Goal: Task Accomplishment & Management: Use online tool/utility

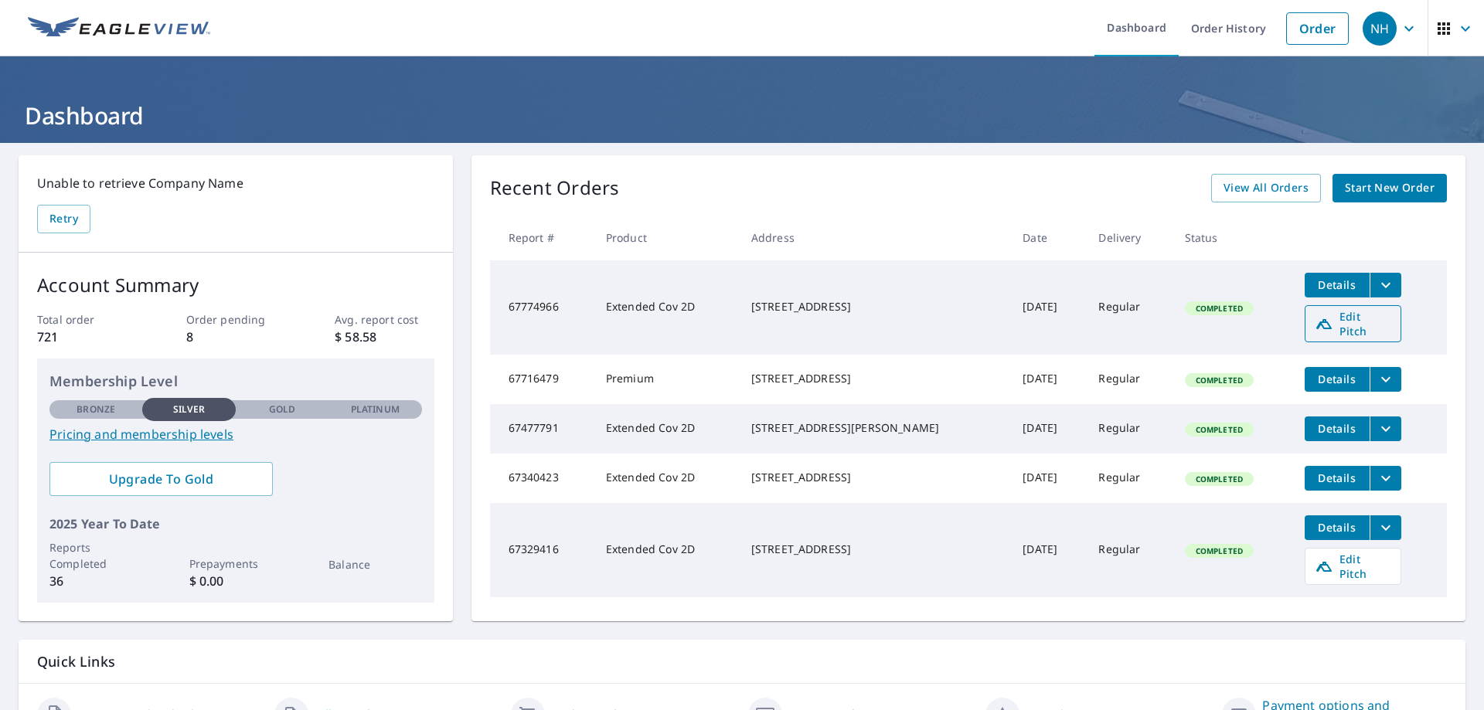
click at [1326, 320] on span "Edit Pitch" at bounding box center [1353, 323] width 77 height 29
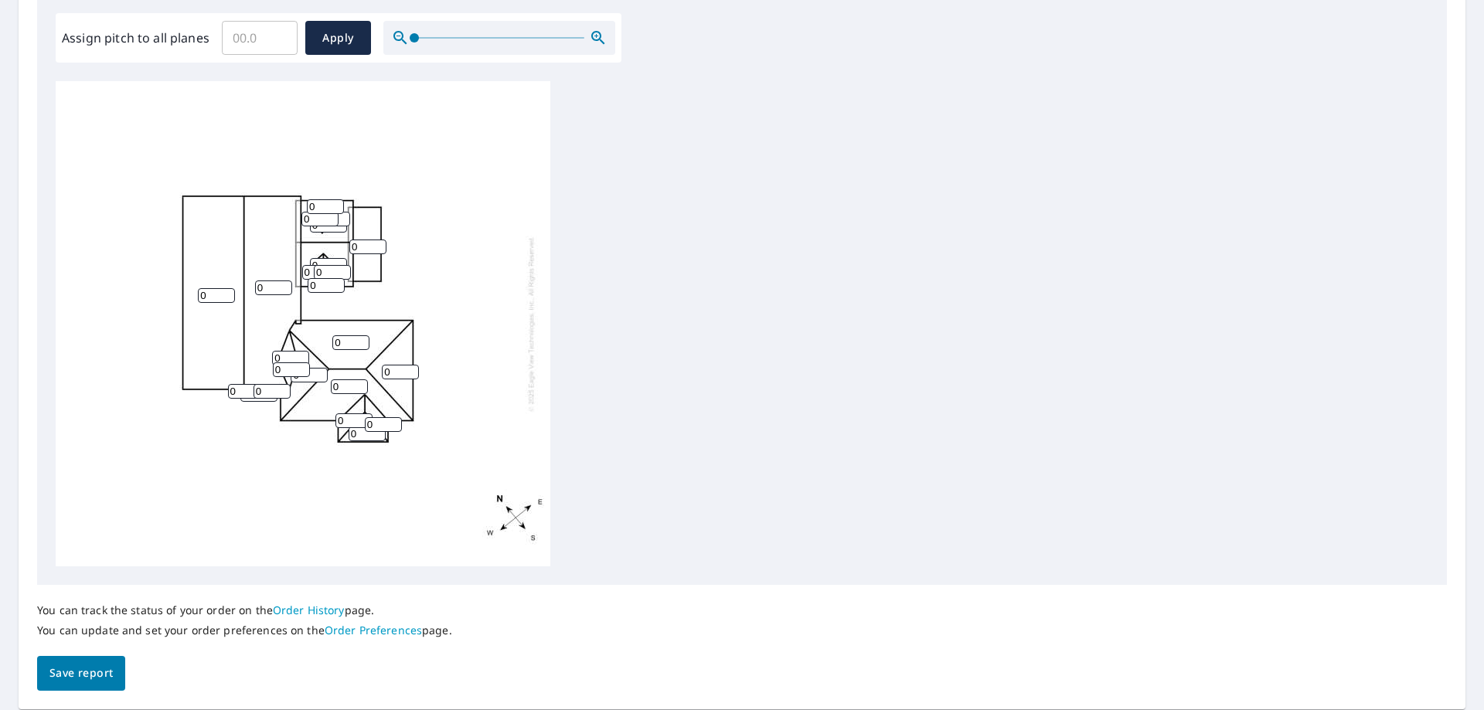
scroll to position [464, 0]
click at [261, 39] on input "Assign pitch to all planes" at bounding box center [260, 36] width 76 height 43
type input "12"
click at [318, 39] on span "Apply" at bounding box center [338, 36] width 41 height 19
type input "12"
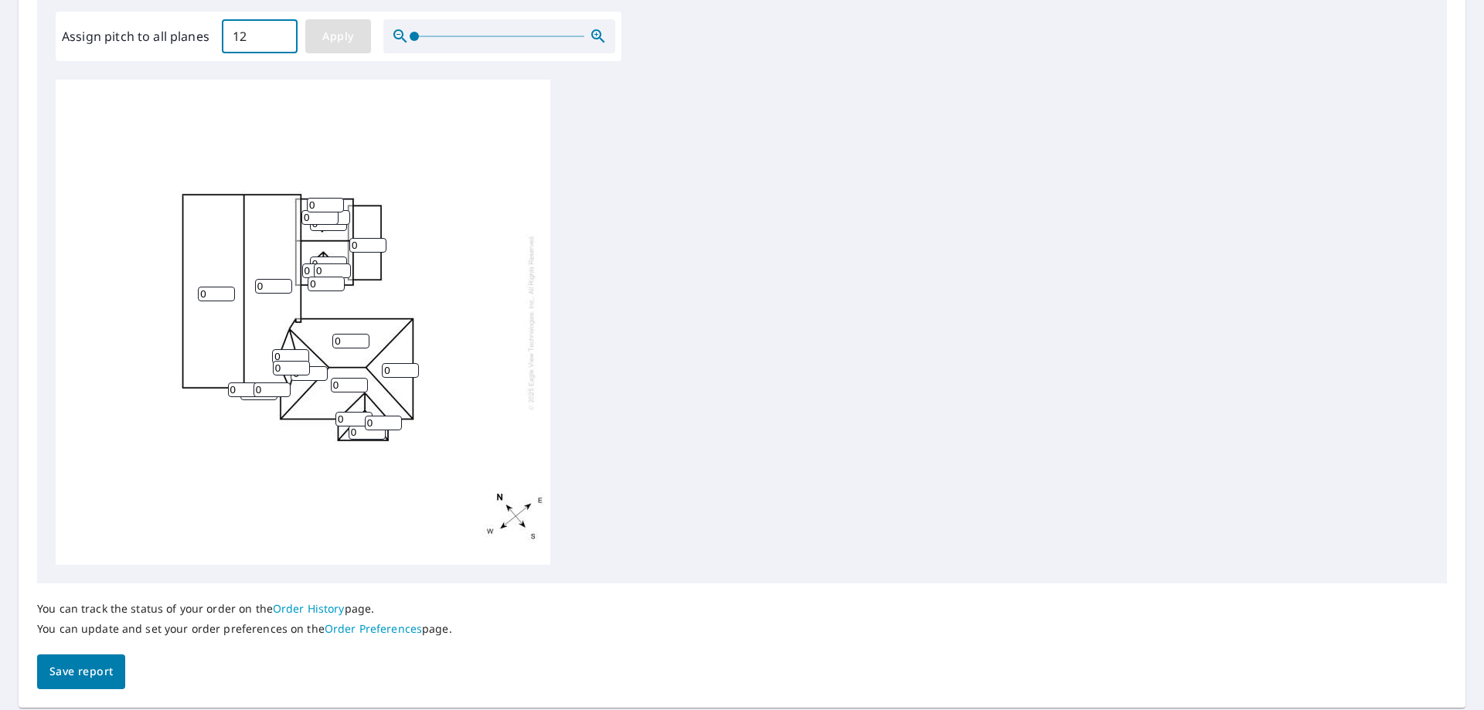
type input "12"
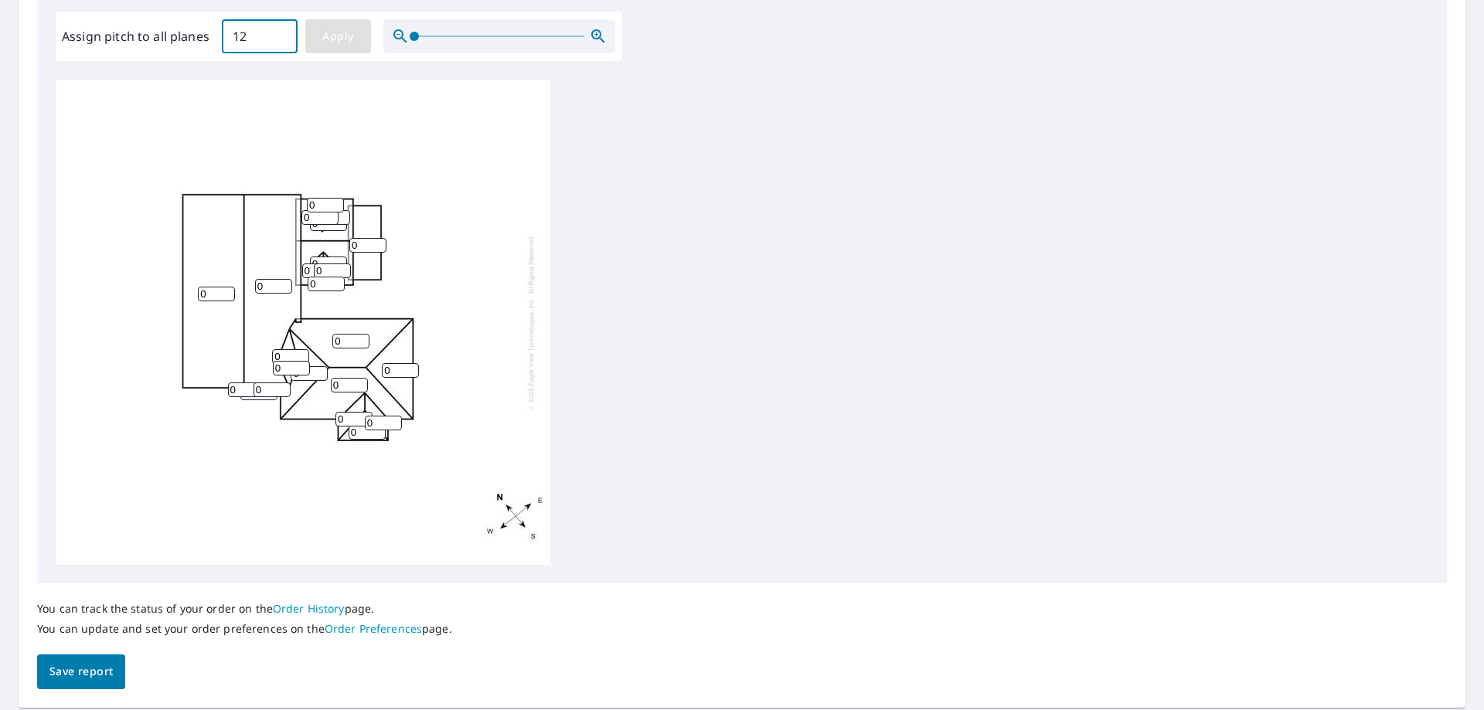
type input "12"
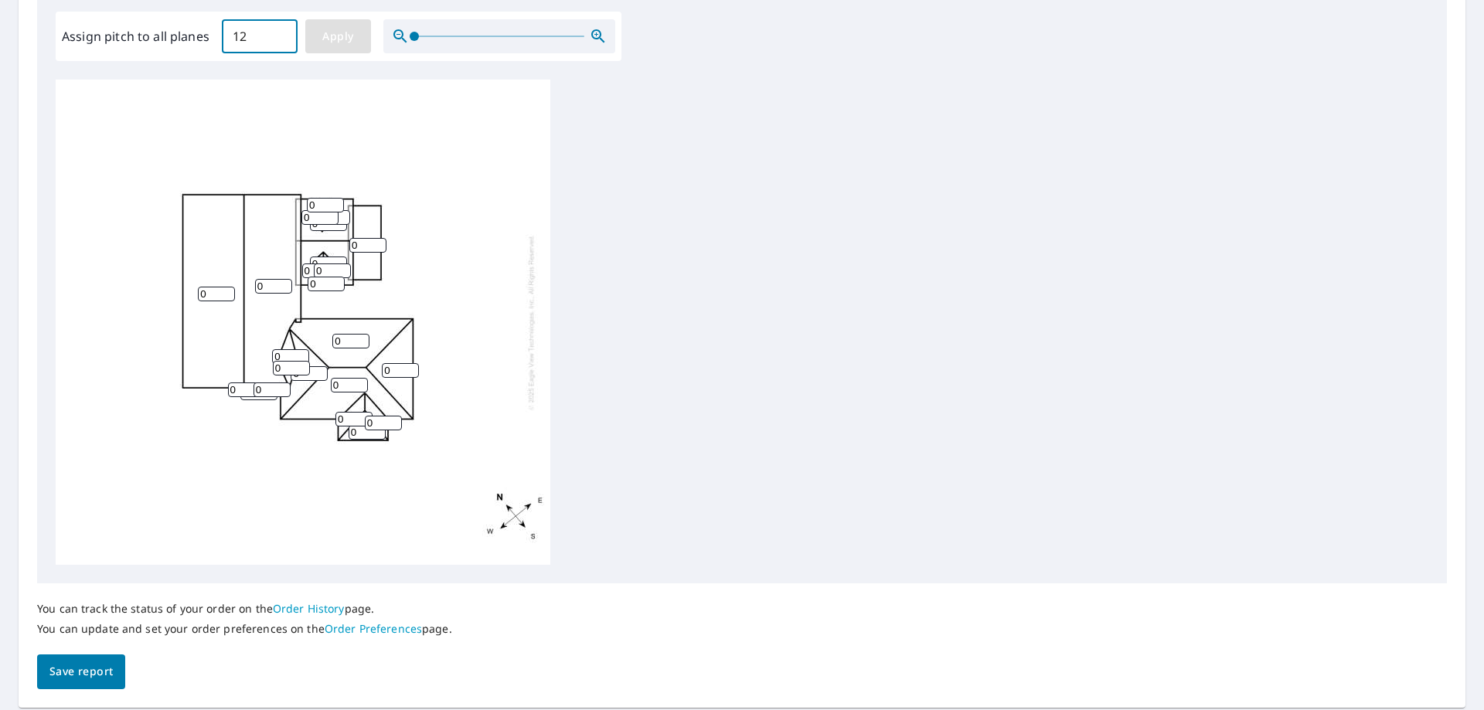
type input "12"
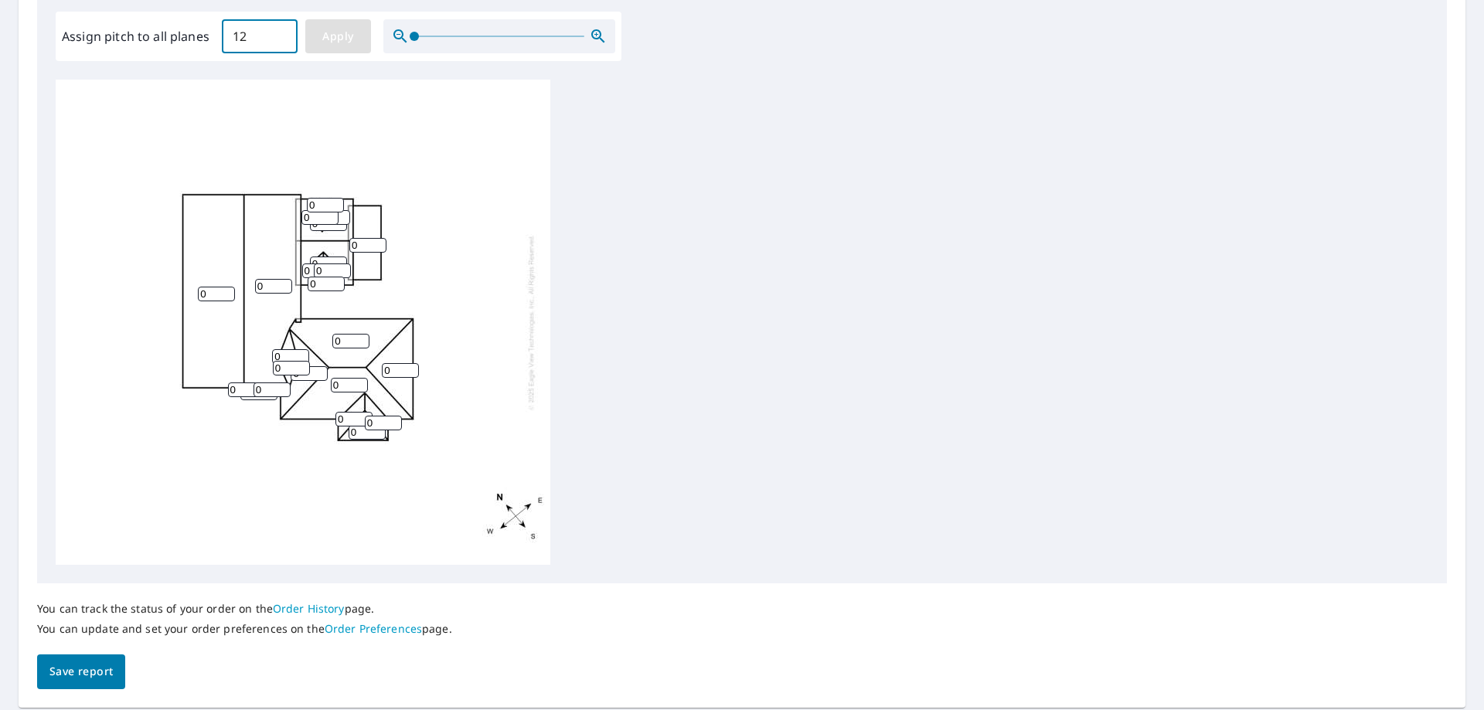
type input "12"
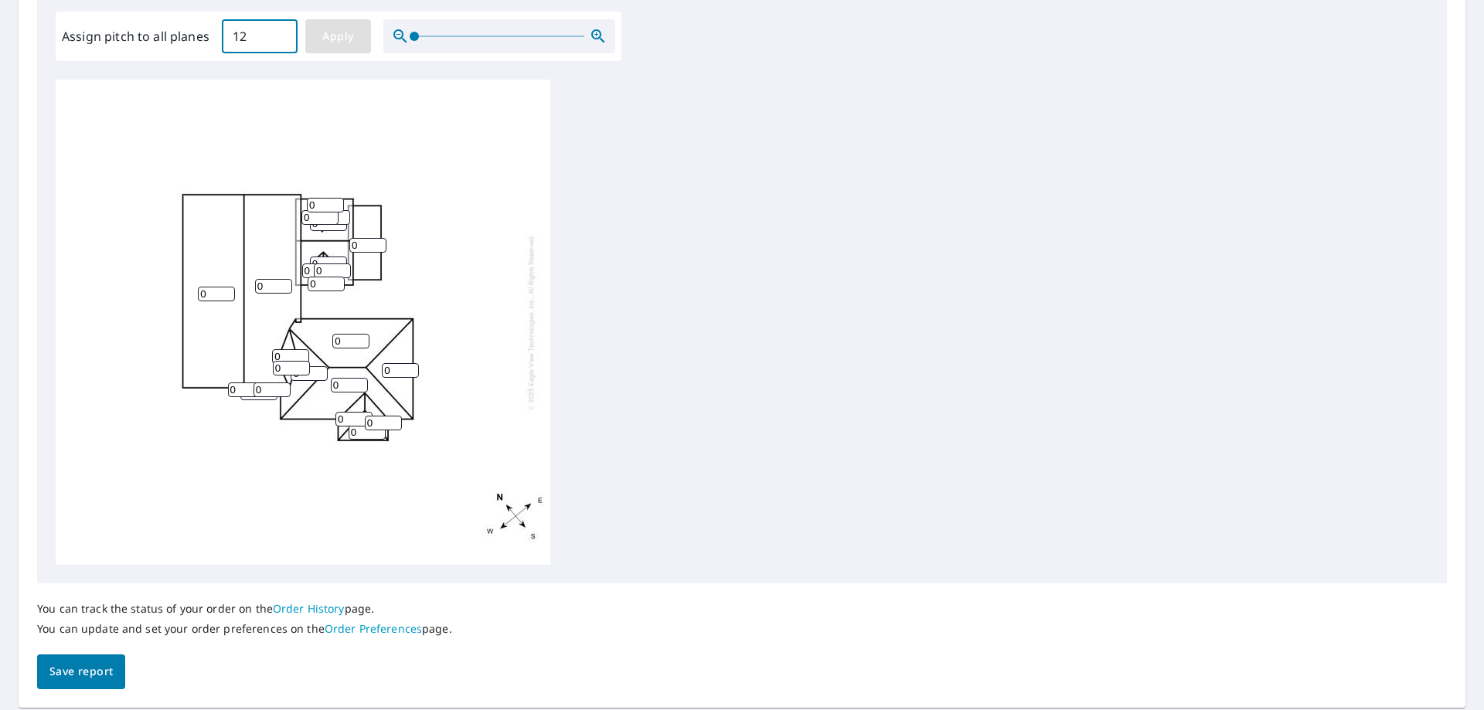
type input "12"
click at [77, 671] on span "Save report" at bounding box center [80, 671] width 63 height 19
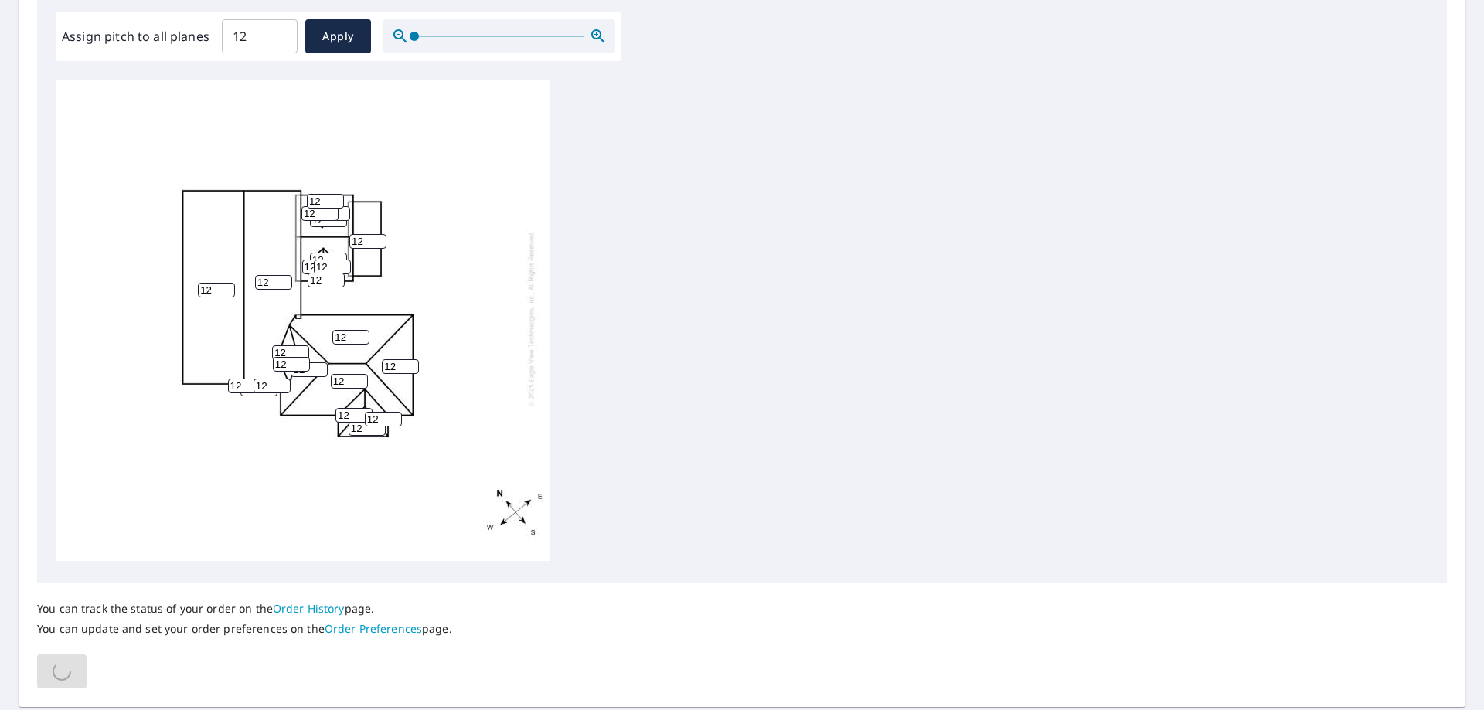
scroll to position [0, 0]
